Goal: Task Accomplishment & Management: Manage account settings

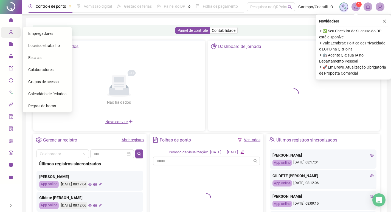
click at [9, 32] on icon "user-add" at bounding box center [11, 32] width 4 height 4
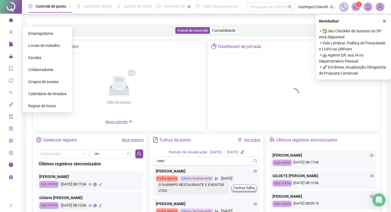
click at [40, 34] on span "Empregadores" at bounding box center [40, 33] width 25 height 4
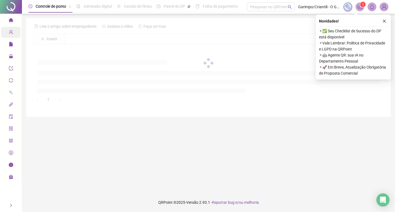
click at [8, 31] on div "Cadastros" at bounding box center [10, 32] width 19 height 11
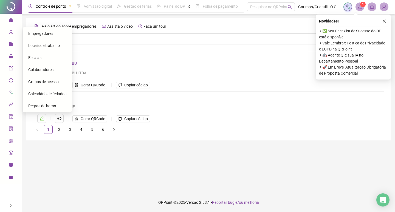
click at [12, 20] on icon "home" at bounding box center [11, 20] width 4 height 4
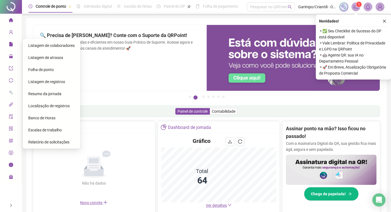
click at [42, 46] on span "Listagem de colaboradores" at bounding box center [51, 45] width 46 height 4
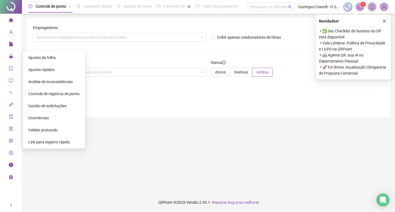
click at [54, 59] on span "Ajustes da folha" at bounding box center [41, 57] width 27 height 4
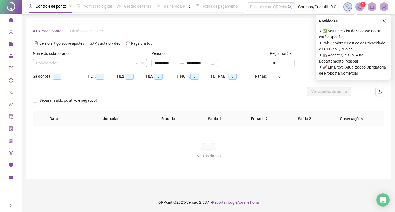
type input "**********"
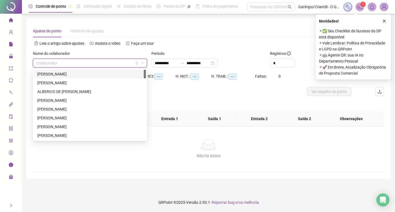
click at [58, 66] on input "search" at bounding box center [87, 63] width 103 height 8
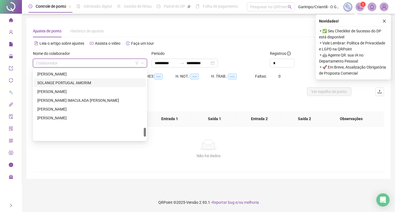
scroll to position [437, 0]
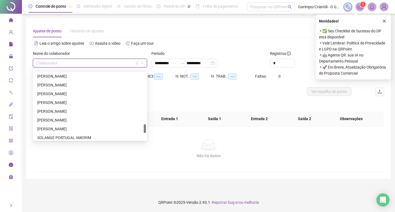
click at [62, 64] on input "search" at bounding box center [87, 63] width 103 height 8
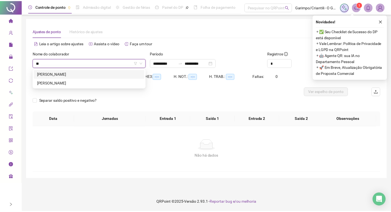
scroll to position [0, 0]
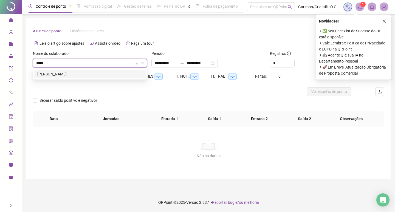
type input "******"
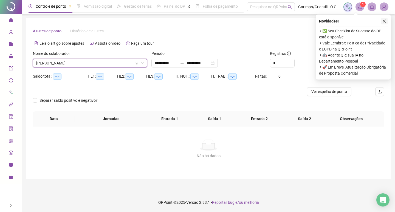
click at [383, 20] on icon "close" at bounding box center [385, 21] width 4 height 4
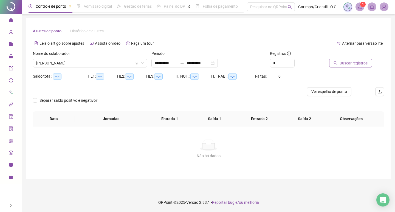
click at [354, 62] on span "Buscar registros" at bounding box center [354, 63] width 28 height 6
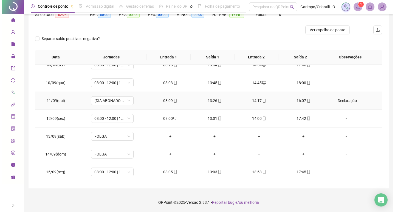
scroll to position [364, 0]
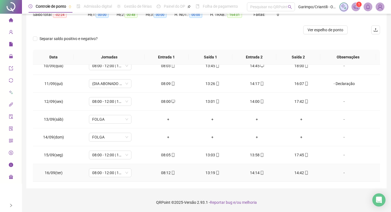
click at [341, 171] on div "-" at bounding box center [344, 173] width 32 height 6
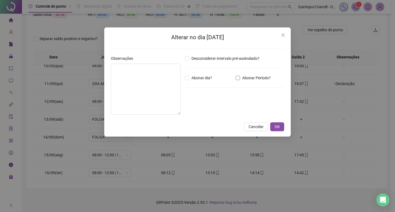
click at [243, 80] on span "Abonar Período?" at bounding box center [256, 78] width 33 height 6
click at [193, 110] on input "*****" at bounding box center [199, 108] width 22 height 7
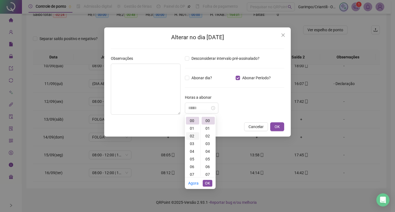
click at [191, 137] on div "02" at bounding box center [192, 136] width 13 height 8
click at [210, 138] on div "45" at bounding box center [208, 137] width 13 height 8
click at [277, 128] on span "OK" at bounding box center [277, 127] width 5 height 6
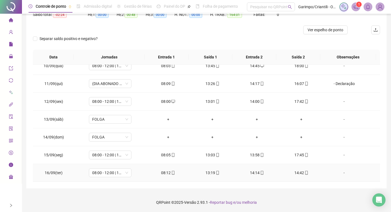
click at [337, 172] on div "-" at bounding box center [344, 173] width 32 height 6
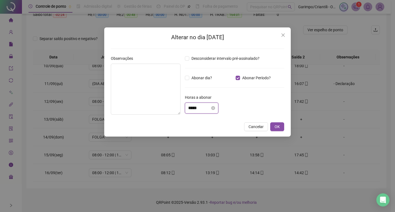
click at [200, 108] on input "*****" at bounding box center [199, 108] width 22 height 7
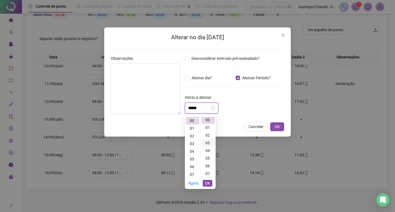
scroll to position [0, 0]
click at [191, 135] on div "02" at bounding box center [192, 136] width 13 height 8
click at [207, 137] on div "45" at bounding box center [208, 137] width 13 height 8
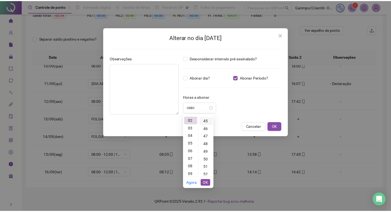
scroll to position [346, 0]
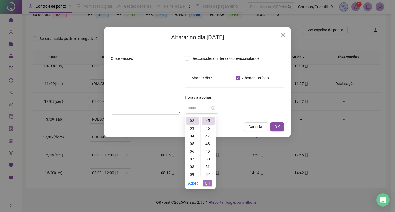
type input "*****"
click at [204, 185] on button "OK" at bounding box center [208, 183] width 10 height 7
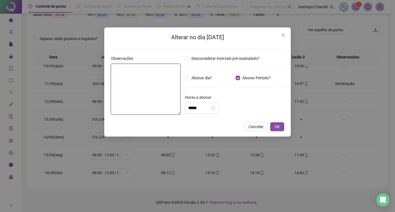
click at [138, 83] on textarea at bounding box center [146, 89] width 70 height 51
click at [143, 77] on textarea "**********" at bounding box center [146, 89] width 70 height 51
type textarea "*"
type textarea "**********"
click at [279, 126] on span "OK" at bounding box center [277, 127] width 5 height 6
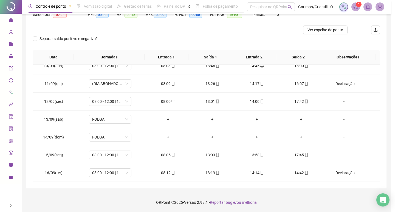
click at [279, 126] on div "**********" at bounding box center [197, 106] width 395 height 212
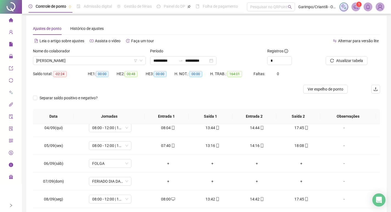
scroll to position [0, 0]
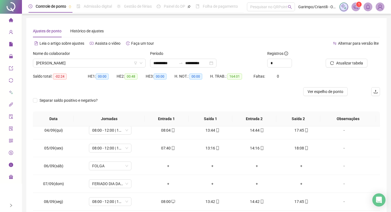
click at [351, 58] on div at bounding box center [346, 55] width 41 height 8
click at [350, 60] on button "Atualizar tabela" at bounding box center [347, 63] width 42 height 9
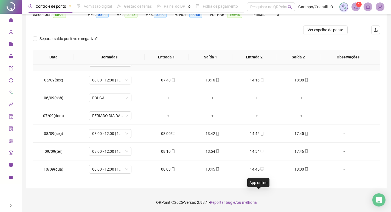
scroll to position [255, 0]
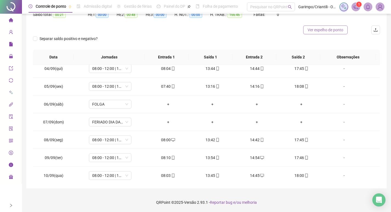
click at [332, 33] on span "Ver espelho de ponto" at bounding box center [326, 30] width 36 height 6
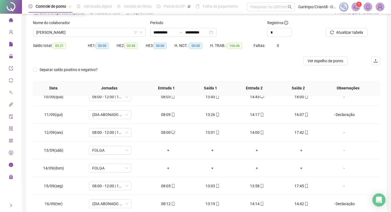
scroll to position [0, 0]
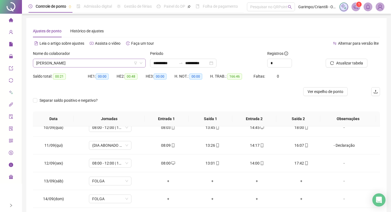
click at [72, 62] on span "[PERSON_NAME]" at bounding box center [89, 63] width 106 height 8
click at [136, 61] on span "[PERSON_NAME]" at bounding box center [89, 63] width 106 height 8
click at [136, 62] on icon "filter" at bounding box center [135, 62] width 3 height 3
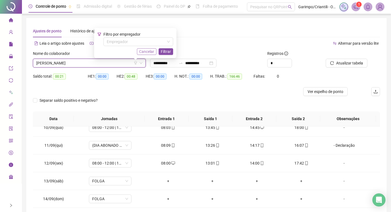
click at [148, 52] on span "Cancelar" at bounding box center [146, 52] width 15 height 6
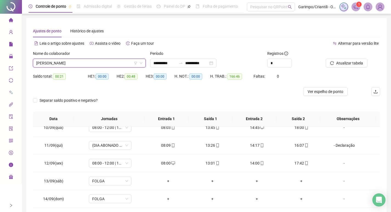
click at [96, 63] on span "[PERSON_NAME]" at bounding box center [89, 63] width 106 height 8
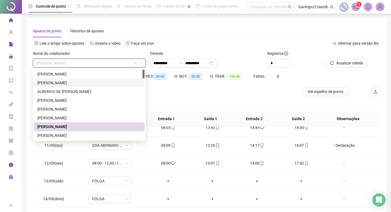
click at [135, 64] on icon "filter" at bounding box center [135, 62] width 3 height 3
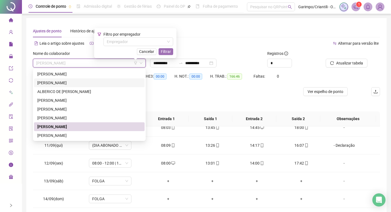
click at [165, 51] on span "Filtrar" at bounding box center [166, 52] width 10 height 6
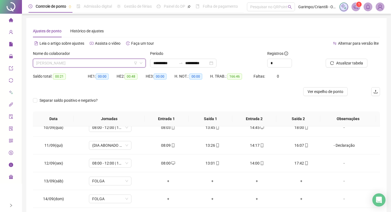
click at [123, 62] on span "[PERSON_NAME]" at bounding box center [89, 63] width 106 height 8
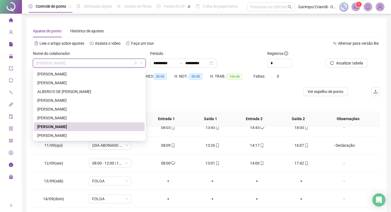
click at [87, 63] on span "[PERSON_NAME]" at bounding box center [89, 63] width 106 height 8
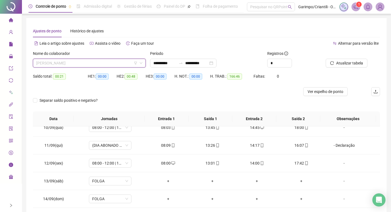
click at [117, 64] on span "[PERSON_NAME]" at bounding box center [89, 63] width 106 height 8
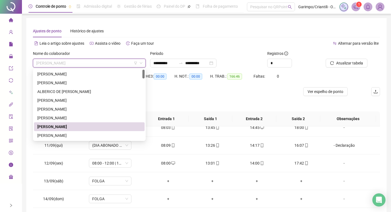
click at [137, 64] on icon "filter" at bounding box center [135, 62] width 3 height 3
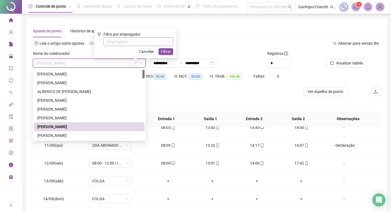
click at [161, 43] on input "search" at bounding box center [136, 42] width 58 height 8
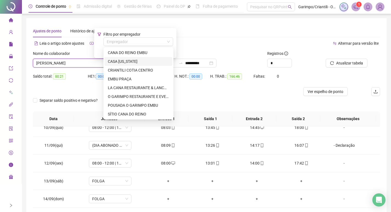
click at [127, 62] on div "CASA [US_STATE]" at bounding box center [138, 61] width 61 height 6
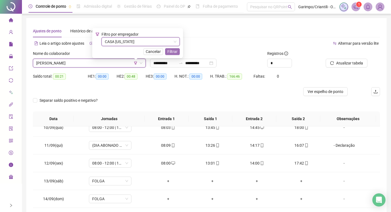
click at [167, 52] on span "Filtrar" at bounding box center [172, 52] width 10 height 6
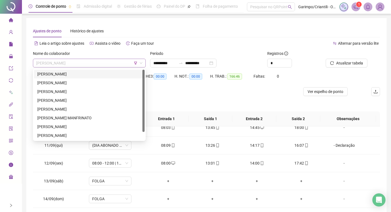
click at [77, 66] on span "[PERSON_NAME]" at bounding box center [89, 63] width 106 height 8
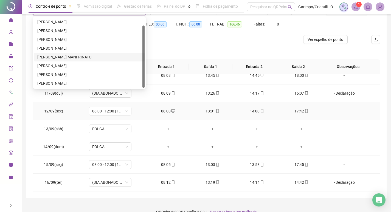
scroll to position [62, 0]
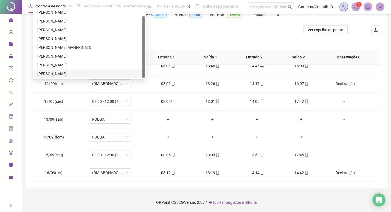
click at [54, 72] on div "[PERSON_NAME]" at bounding box center [89, 74] width 104 height 6
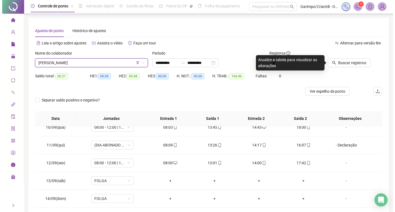
scroll to position [0, 0]
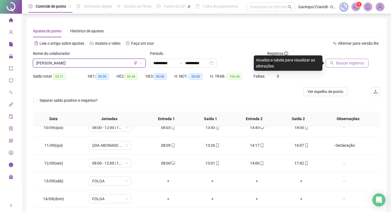
click at [358, 66] on span "Buscar registros" at bounding box center [350, 63] width 28 height 6
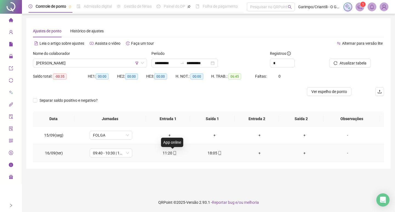
click at [173, 154] on icon "mobile" at bounding box center [175, 153] width 4 height 4
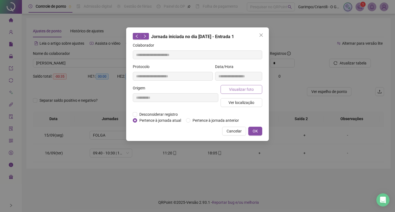
click at [226, 88] on button "Visualizar foto" at bounding box center [242, 89] width 42 height 9
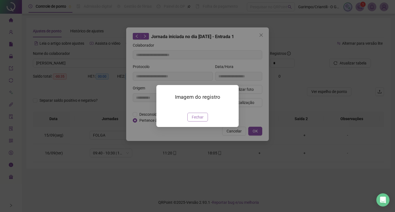
click at [197, 120] on span "Fechar" at bounding box center [198, 117] width 12 height 6
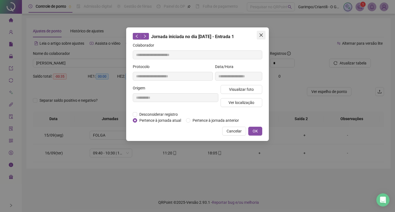
click at [260, 34] on icon "close" at bounding box center [261, 34] width 3 height 3
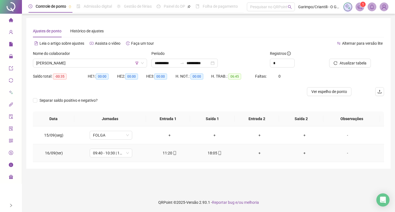
click at [173, 155] on icon "mobile" at bounding box center [175, 153] width 4 height 4
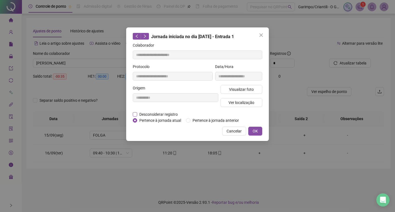
click at [160, 114] on span "Desconsiderar registro" at bounding box center [158, 114] width 43 height 6
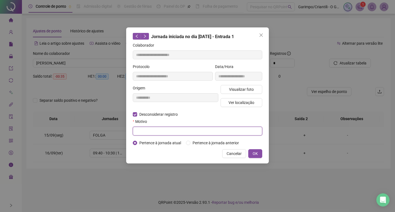
click at [160, 131] on input "text" at bounding box center [198, 131] width 130 height 9
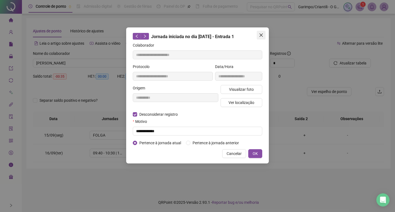
click at [260, 36] on icon "close" at bounding box center [261, 34] width 3 height 3
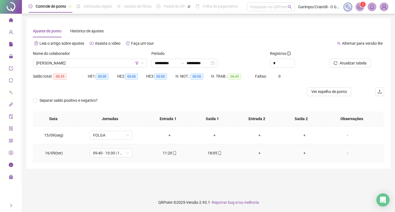
click at [256, 154] on div "+" at bounding box center [260, 153] width 36 height 6
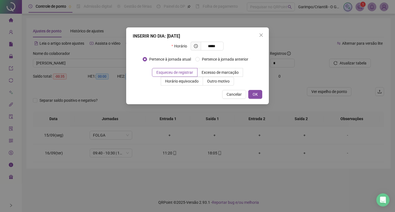
type input "*****"
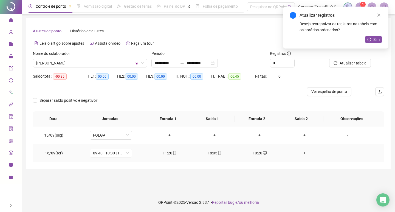
click at [170, 156] on div "11:20" at bounding box center [170, 153] width 36 height 6
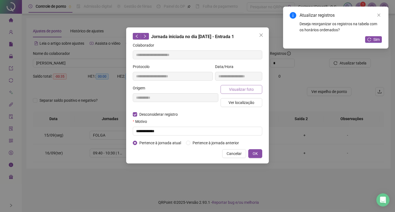
click at [242, 90] on span "Visualizar foto" at bounding box center [241, 89] width 25 height 6
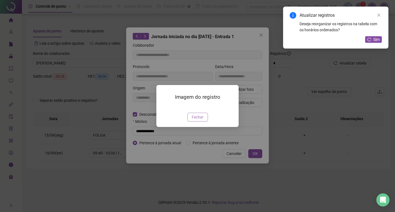
click at [197, 120] on span "Fechar" at bounding box center [198, 117] width 12 height 6
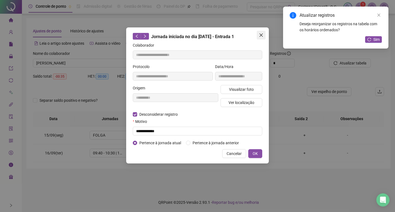
click at [260, 35] on icon "close" at bounding box center [261, 35] width 4 height 4
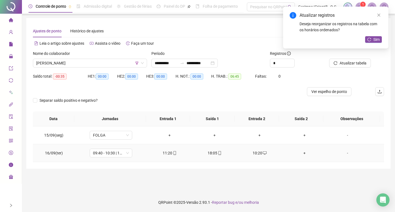
click at [302, 153] on div "+" at bounding box center [305, 153] width 36 height 6
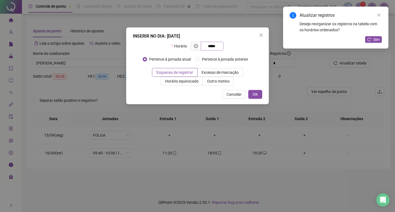
type input "*****"
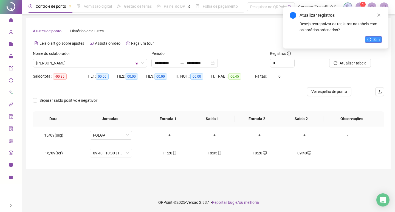
click at [373, 37] on button "Sim" at bounding box center [373, 39] width 17 height 7
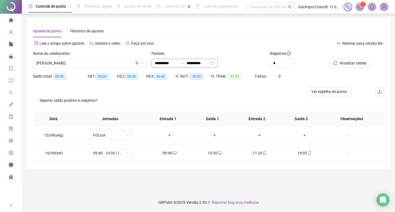
click at [218, 62] on div "**********" at bounding box center [185, 63] width 66 height 9
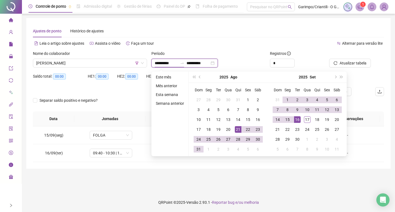
type input "**********"
click at [240, 130] on div "21" at bounding box center [238, 129] width 7 height 7
type input "**********"
click at [309, 120] on div "17" at bounding box center [307, 119] width 7 height 7
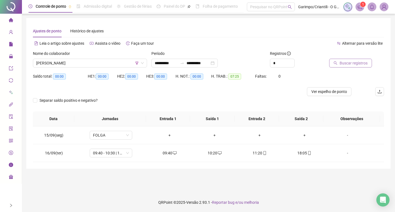
click at [363, 60] on button "Buscar registros" at bounding box center [350, 63] width 43 height 9
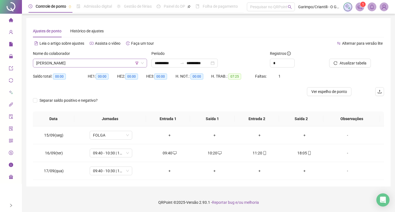
click at [66, 62] on span "[PERSON_NAME]" at bounding box center [90, 63] width 108 height 8
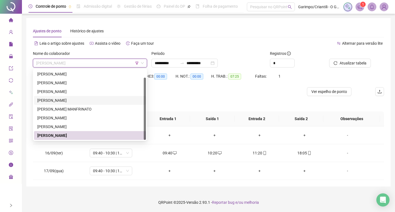
click at [183, 93] on div at bounding box center [164, 91] width 263 height 9
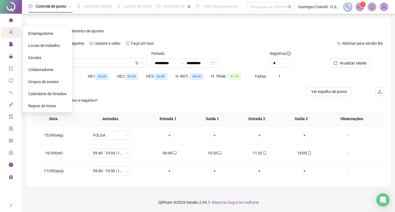
click at [9, 32] on icon "user-add" at bounding box center [11, 32] width 4 height 4
click at [37, 72] on div "Colaboradores" at bounding box center [47, 69] width 38 height 11
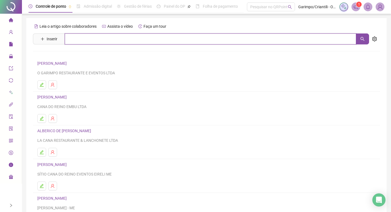
click at [86, 43] on input "text" at bounding box center [210, 38] width 291 height 11
click at [363, 40] on icon "search" at bounding box center [363, 39] width 4 height 4
type input "******"
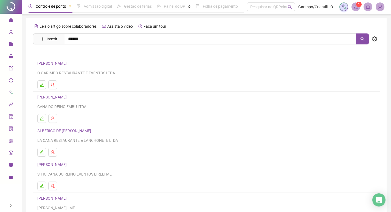
click at [67, 56] on link "[PERSON_NAME]" at bounding box center [57, 55] width 29 height 4
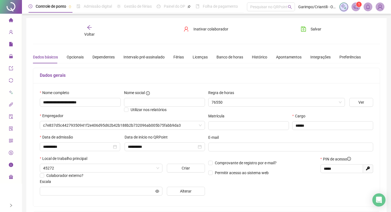
type input "**********"
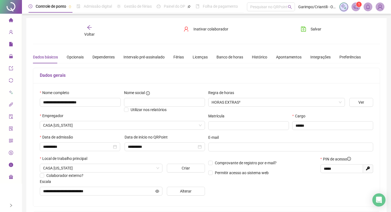
click at [93, 33] on span "Voltar" at bounding box center [89, 34] width 10 height 4
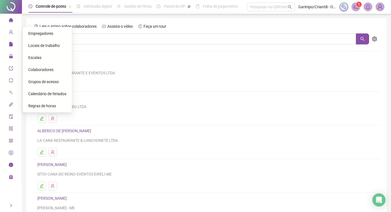
click at [12, 23] on span "home" at bounding box center [11, 20] width 4 height 11
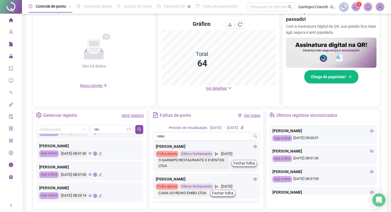
scroll to position [63, 0]
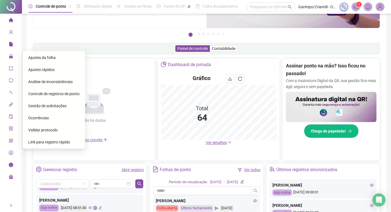
click at [42, 60] on span "Ajustes da folha" at bounding box center [41, 57] width 27 height 4
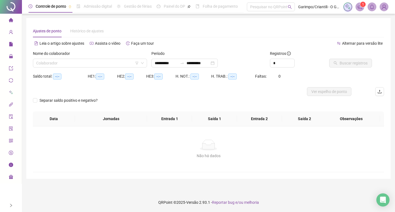
type input "**********"
click at [52, 63] on input "search" at bounding box center [87, 63] width 103 height 8
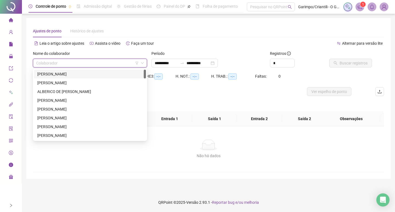
click at [136, 66] on input "search" at bounding box center [87, 63] width 103 height 8
click at [136, 63] on icon "filter" at bounding box center [136, 62] width 3 height 3
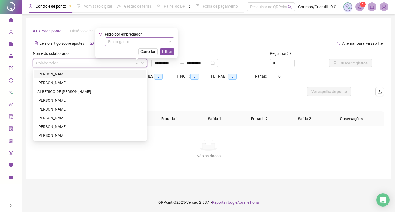
click at [141, 42] on input "search" at bounding box center [137, 42] width 58 height 8
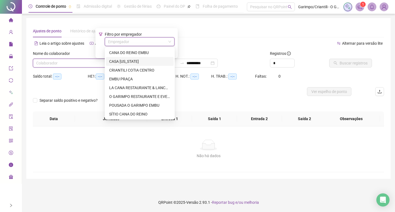
click at [127, 63] on div "CASA [US_STATE]" at bounding box center [139, 61] width 61 height 6
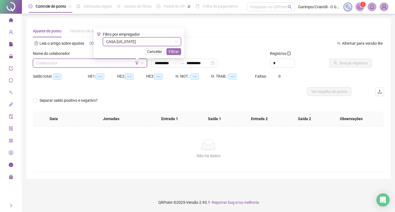
click at [169, 49] on span "Filtrar" at bounding box center [174, 52] width 10 height 6
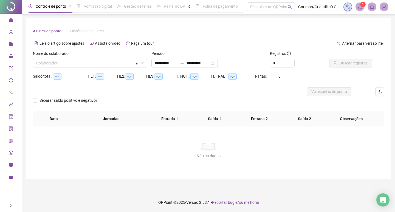
click at [57, 58] on div "Nome do colaborador" at bounding box center [90, 55] width 114 height 8
click at [53, 62] on input "search" at bounding box center [87, 63] width 103 height 8
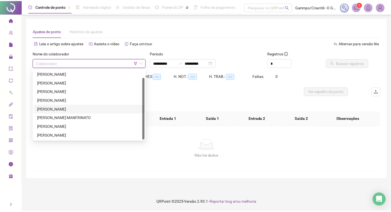
scroll to position [9, 0]
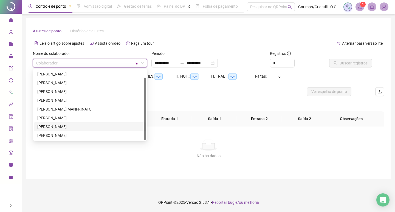
click at [69, 128] on div "[PERSON_NAME]" at bounding box center [89, 127] width 105 height 6
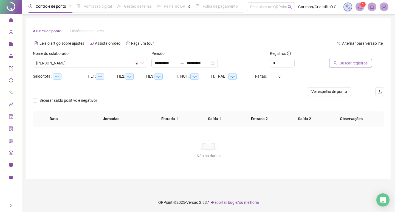
click at [358, 62] on span "Buscar registros" at bounding box center [354, 63] width 28 height 6
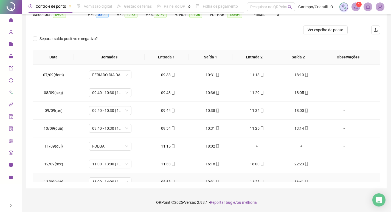
scroll to position [364, 0]
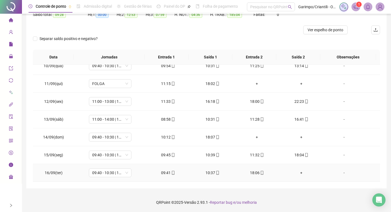
click at [296, 172] on div "+" at bounding box center [302, 173] width 36 height 6
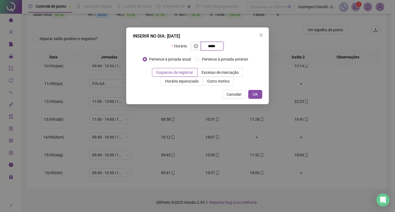
type input "*****"
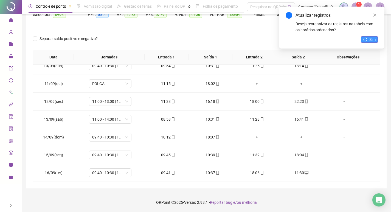
click at [368, 41] on button "Sim" at bounding box center [369, 39] width 17 height 7
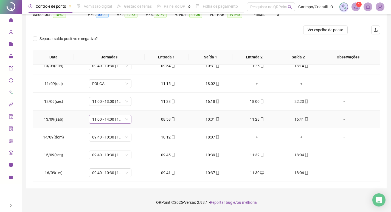
click at [114, 120] on span "11:00 - 14:00 | 16:00 - 20:20" at bounding box center [110, 119] width 36 height 8
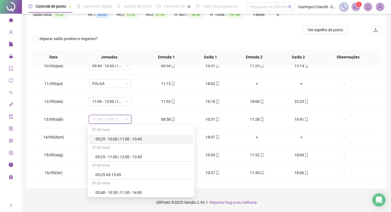
click at [144, 43] on div "Separar saldo positivo e negativo?" at bounding box center [206, 41] width 347 height 15
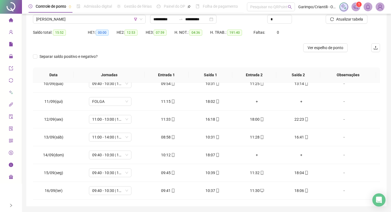
scroll to position [34, 0]
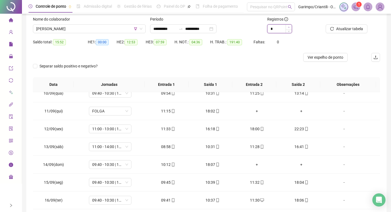
click at [289, 26] on icon "up" at bounding box center [289, 27] width 2 height 2
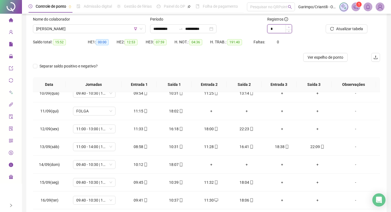
click at [289, 26] on icon "up" at bounding box center [289, 27] width 2 height 2
type input "*"
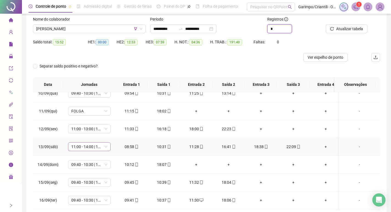
click at [88, 145] on span "11:00 - 14:00 | 16:00 - 20:20" at bounding box center [89, 147] width 36 height 8
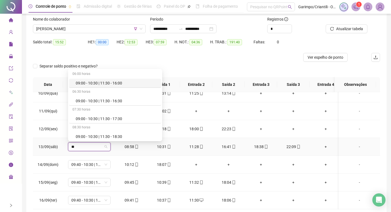
type input "**"
click at [117, 155] on td "08:58" at bounding box center [131, 147] width 32 height 18
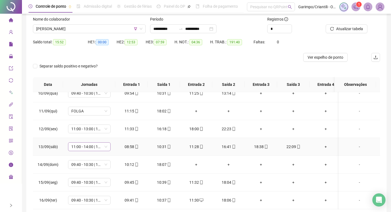
click at [96, 148] on span "11:00 - 14:00 | 16:00 - 20:20" at bounding box center [89, 147] width 36 height 8
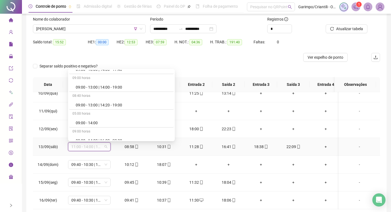
scroll to position [2086, 0]
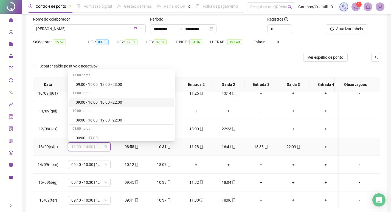
click at [97, 102] on div "09:00 - 16:00 | 18:00 - 22:00" at bounding box center [123, 102] width 95 height 6
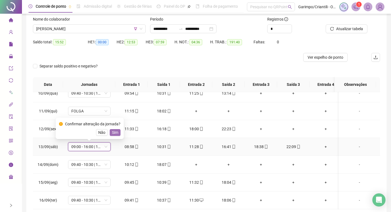
click at [117, 133] on span "Sim" at bounding box center [115, 133] width 6 height 6
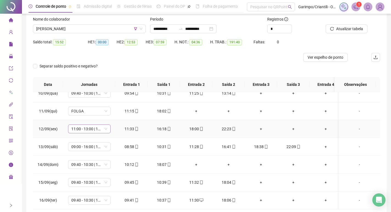
click at [91, 126] on span "11:00 - 13:00 | 15:00 - 20:20" at bounding box center [89, 129] width 36 height 8
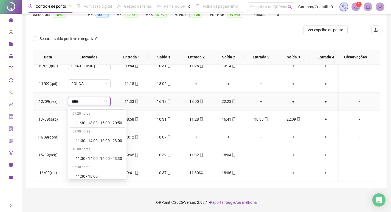
scroll to position [545, 0]
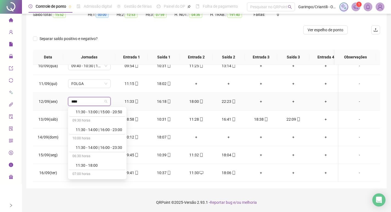
type input "***"
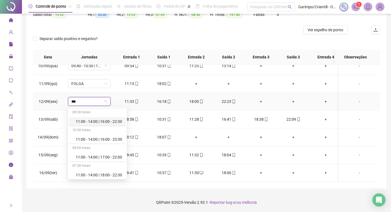
click at [115, 123] on div "11:00 - 14:00 | 16:00 - 22:30" at bounding box center [99, 122] width 47 height 6
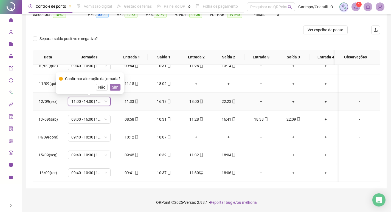
click at [112, 87] on span "Sim" at bounding box center [115, 87] width 6 height 6
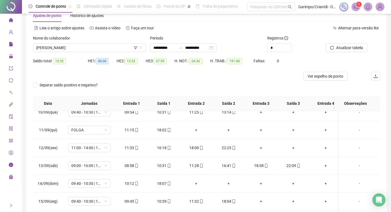
scroll to position [7, 0]
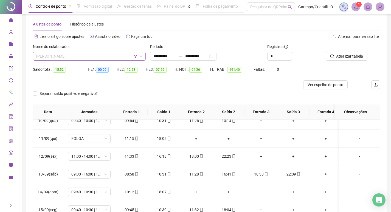
click at [69, 56] on span "[PERSON_NAME]" at bounding box center [89, 56] width 106 height 8
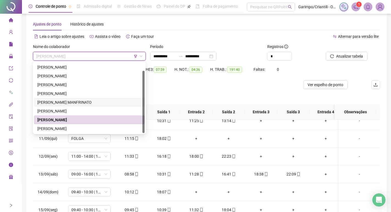
click at [61, 101] on div "[PERSON_NAME] MANFRINATO" at bounding box center [89, 102] width 104 height 6
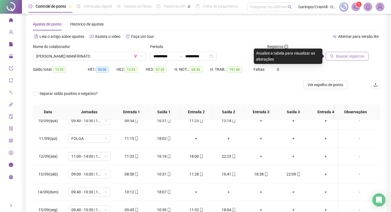
click at [343, 58] on span "Buscar registros" at bounding box center [350, 56] width 28 height 6
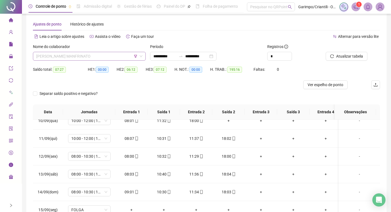
click at [100, 58] on span "[PERSON_NAME] MANFRINATO" at bounding box center [89, 56] width 106 height 8
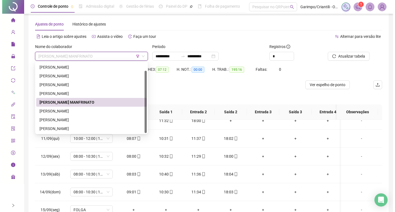
scroll to position [34, 0]
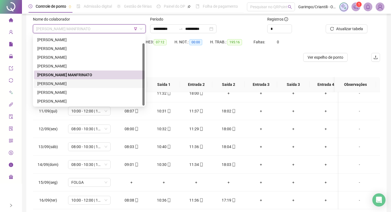
click at [85, 88] on div "[PERSON_NAME]" at bounding box center [89, 83] width 111 height 9
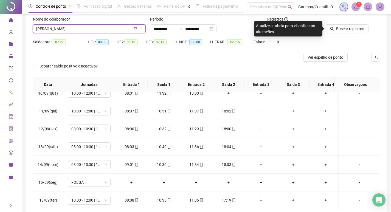
click at [83, 29] on span "[PERSON_NAME]" at bounding box center [89, 29] width 106 height 8
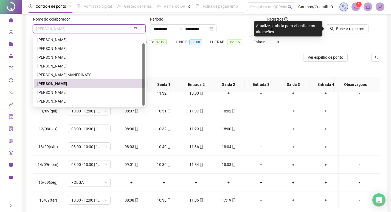
click at [75, 89] on div "[PERSON_NAME]" at bounding box center [89, 92] width 111 height 9
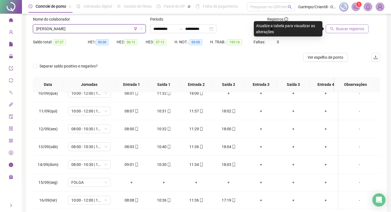
click at [349, 32] on button "Buscar registros" at bounding box center [347, 28] width 43 height 9
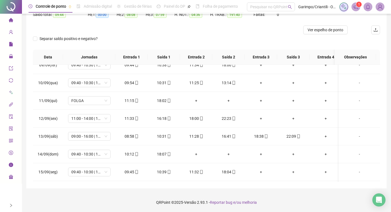
scroll to position [357, 0]
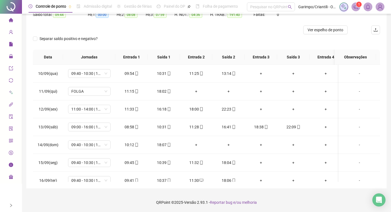
drag, startPoint x: 166, startPoint y: 121, endPoint x: 137, endPoint y: 25, distance: 101.0
click at [137, 25] on div "HE 2: 08:08" at bounding box center [131, 17] width 29 height 15
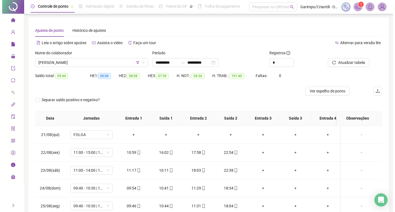
scroll to position [0, 0]
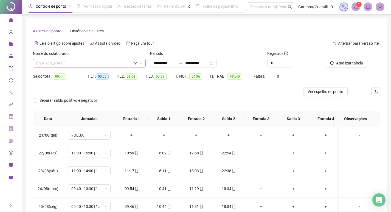
click at [65, 63] on span "[PERSON_NAME]" at bounding box center [89, 63] width 106 height 8
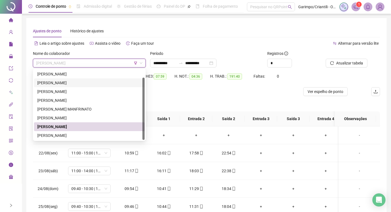
click at [62, 84] on div "[PERSON_NAME]" at bounding box center [89, 83] width 104 height 6
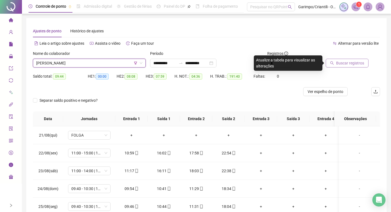
click at [345, 59] on button "Buscar registros" at bounding box center [347, 63] width 43 height 9
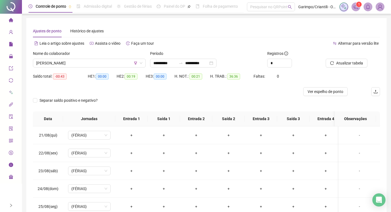
click at [54, 58] on div "Nome do colaborador" at bounding box center [89, 55] width 113 height 8
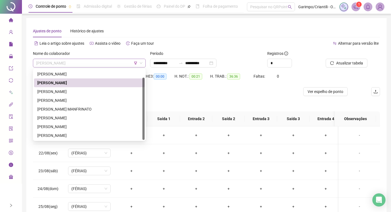
click at [52, 64] on span "[PERSON_NAME]" at bounding box center [89, 63] width 106 height 8
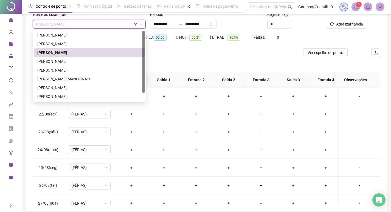
scroll to position [7, 0]
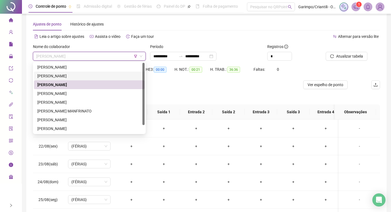
click at [68, 76] on div "[PERSON_NAME]" at bounding box center [89, 76] width 104 height 6
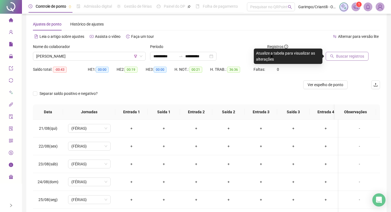
click at [353, 56] on span "Buscar registros" at bounding box center [350, 56] width 28 height 6
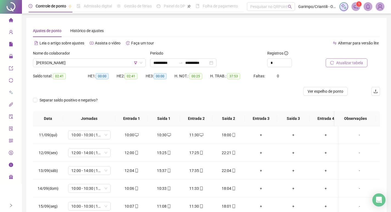
scroll to position [0, 0]
click at [83, 63] on span "[PERSON_NAME]" at bounding box center [89, 63] width 106 height 8
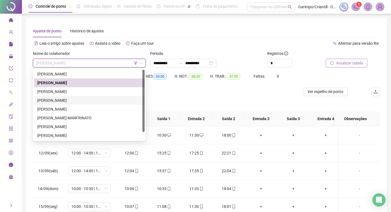
click at [101, 99] on div "[PERSON_NAME]" at bounding box center [89, 100] width 104 height 6
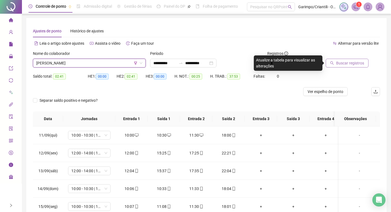
click at [355, 61] on span "Buscar registros" at bounding box center [350, 63] width 28 height 6
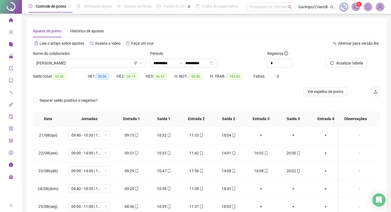
click at [217, 62] on div "**********" at bounding box center [183, 63] width 66 height 9
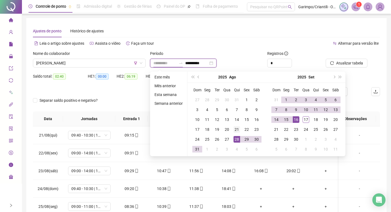
type input "**********"
drag, startPoint x: 237, startPoint y: 130, endPoint x: 270, endPoint y: 126, distance: 33.2
click at [237, 130] on div "21" at bounding box center [237, 129] width 7 height 7
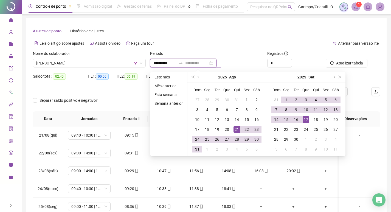
type input "**********"
click at [307, 120] on div "17" at bounding box center [306, 119] width 7 height 7
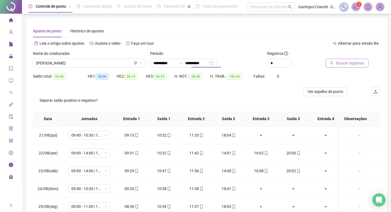
click at [340, 61] on span "Buscar registros" at bounding box center [350, 63] width 28 height 6
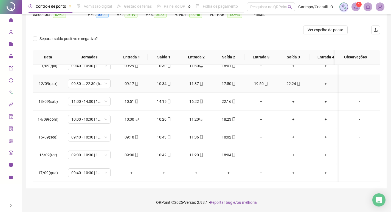
scroll to position [386, 0]
click at [94, 171] on span "09:40 - 10:30 | 11:30 - 18:00" at bounding box center [89, 173] width 36 height 8
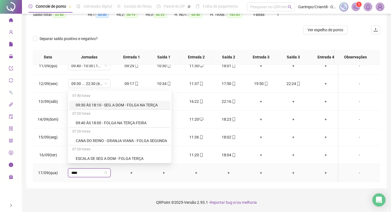
type input "*****"
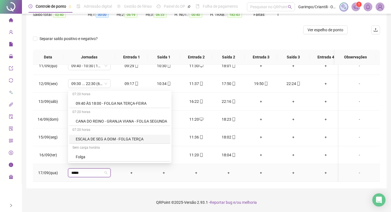
scroll to position [27, 0]
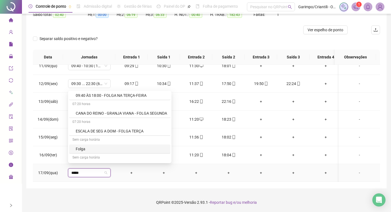
click at [97, 151] on div "Folga" at bounding box center [121, 149] width 91 height 6
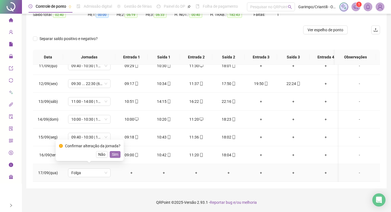
click at [116, 155] on span "Sim" at bounding box center [115, 155] width 6 height 6
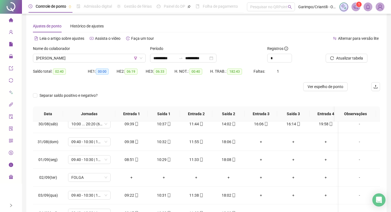
scroll to position [0, 0]
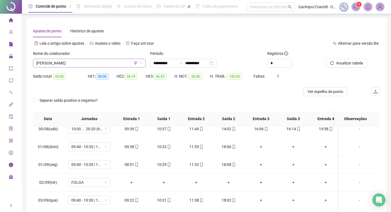
click at [130, 64] on span "[PERSON_NAME]" at bounding box center [89, 63] width 106 height 8
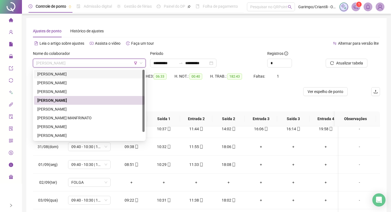
click at [135, 63] on icon "filter" at bounding box center [135, 62] width 3 height 3
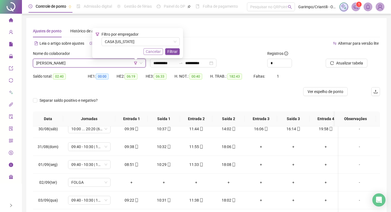
click at [153, 53] on span "Cancelar" at bounding box center [153, 52] width 15 height 6
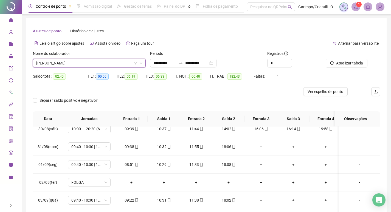
click at [70, 65] on span "[PERSON_NAME]" at bounding box center [89, 63] width 106 height 8
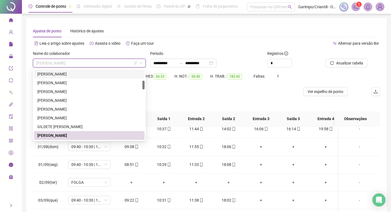
scroll to position [170, 0]
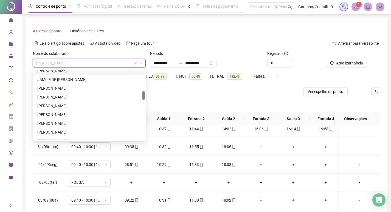
click at [136, 64] on icon "filter" at bounding box center [135, 63] width 3 height 3
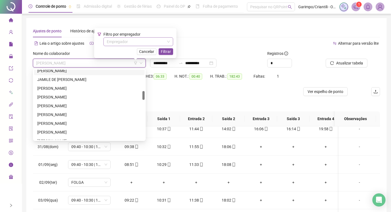
click at [137, 42] on input "search" at bounding box center [136, 42] width 58 height 8
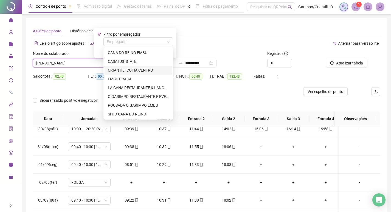
scroll to position [27, 0]
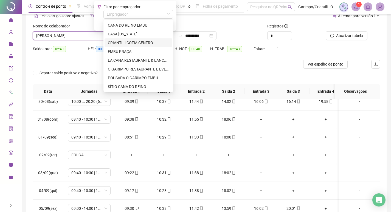
click at [140, 43] on div "CRIANTILI COTIA CENTRO" at bounding box center [138, 43] width 61 height 6
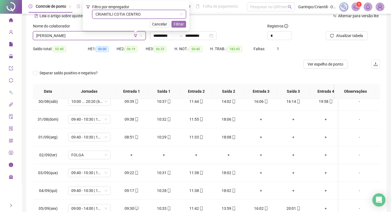
click at [176, 27] on button "Filtrar" at bounding box center [179, 24] width 15 height 7
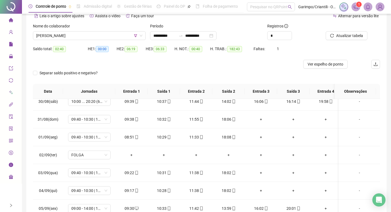
click at [73, 40] on div "Nome do colaborador [PERSON_NAME]" at bounding box center [89, 33] width 117 height 21
click at [79, 37] on span "[PERSON_NAME]" at bounding box center [89, 36] width 106 height 8
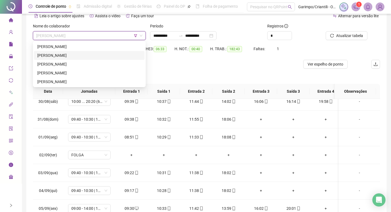
click at [79, 52] on div "[PERSON_NAME]" at bounding box center [89, 55] width 104 height 6
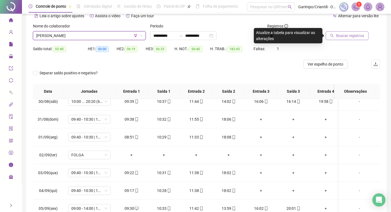
click at [335, 34] on button "Buscar registros" at bounding box center [347, 35] width 43 height 9
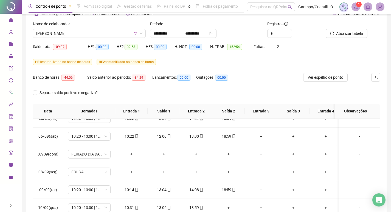
scroll to position [27, 0]
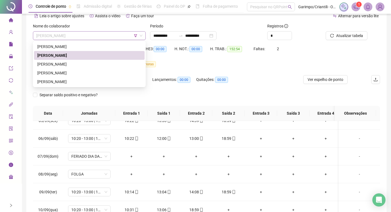
click at [70, 34] on span "[PERSON_NAME]" at bounding box center [89, 36] width 106 height 8
click at [66, 64] on div "[PERSON_NAME]" at bounding box center [89, 64] width 104 height 6
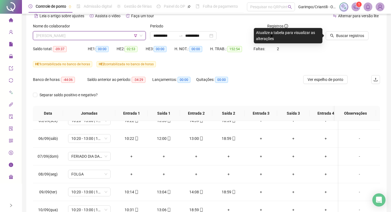
click at [71, 37] on span "[PERSON_NAME]" at bounding box center [89, 36] width 106 height 8
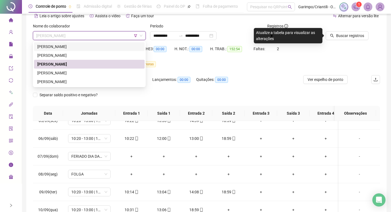
click at [61, 45] on div "[PERSON_NAME]" at bounding box center [89, 47] width 104 height 6
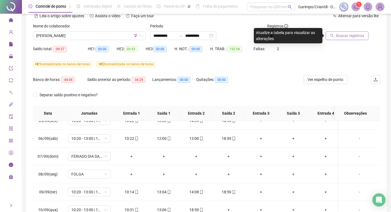
click at [351, 36] on span "Buscar registros" at bounding box center [350, 36] width 28 height 6
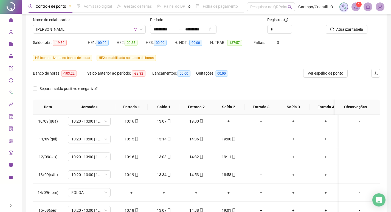
scroll to position [29, 0]
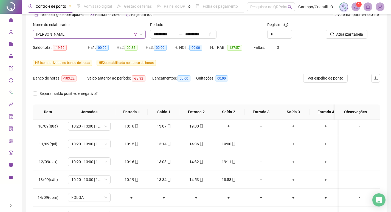
click at [64, 34] on span "[PERSON_NAME]" at bounding box center [89, 34] width 106 height 8
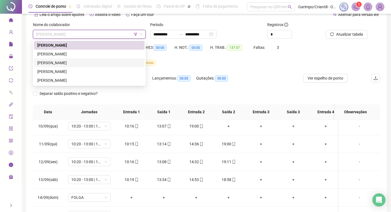
click at [60, 60] on div "[PERSON_NAME]" at bounding box center [89, 63] width 104 height 6
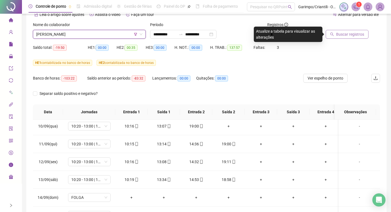
click at [332, 33] on icon "search" at bounding box center [332, 34] width 4 height 4
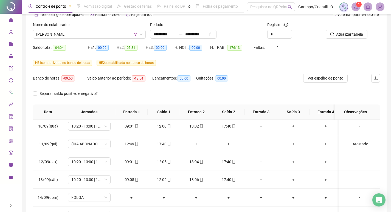
scroll to position [56, 0]
